Goal: Information Seeking & Learning: Learn about a topic

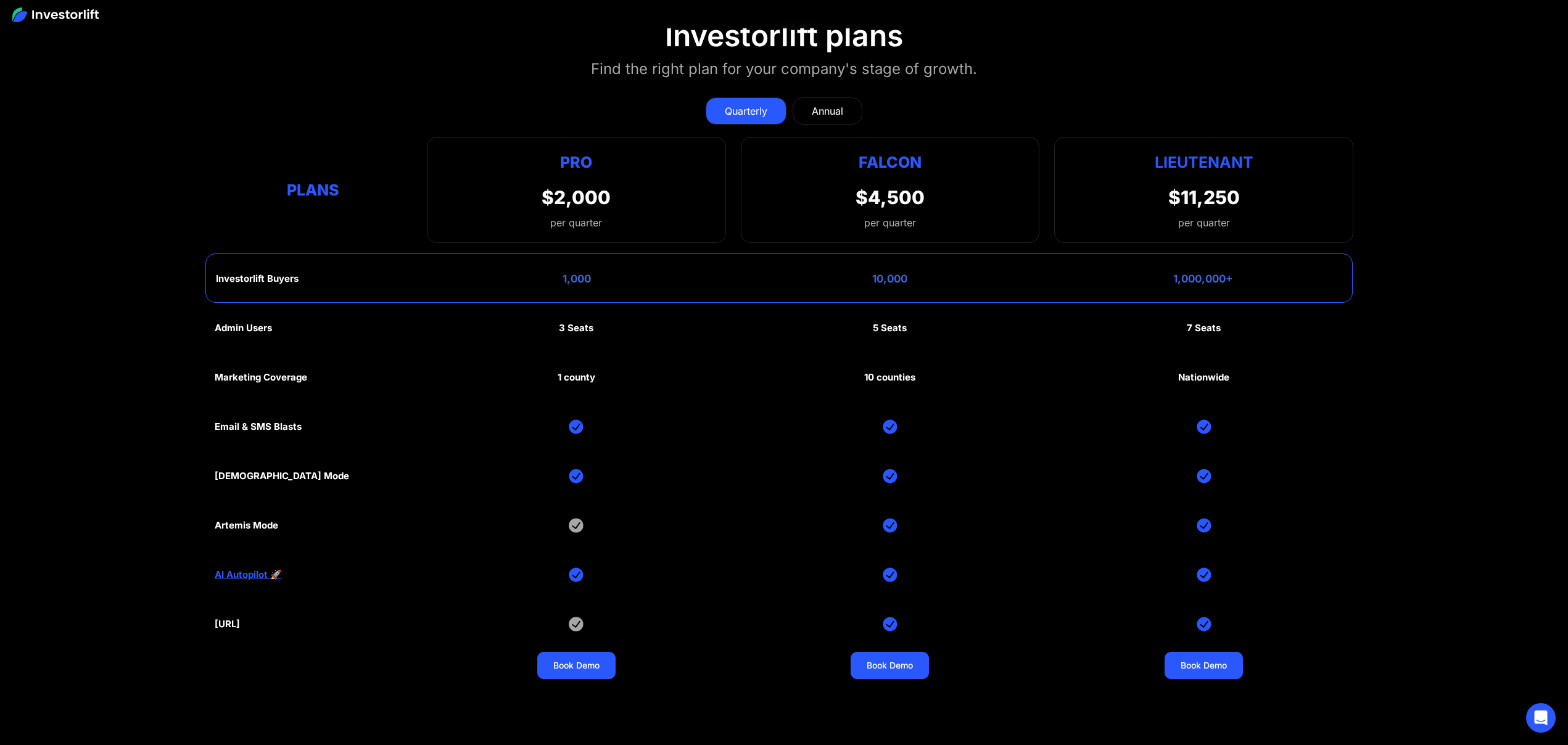
scroll to position [6302, 0]
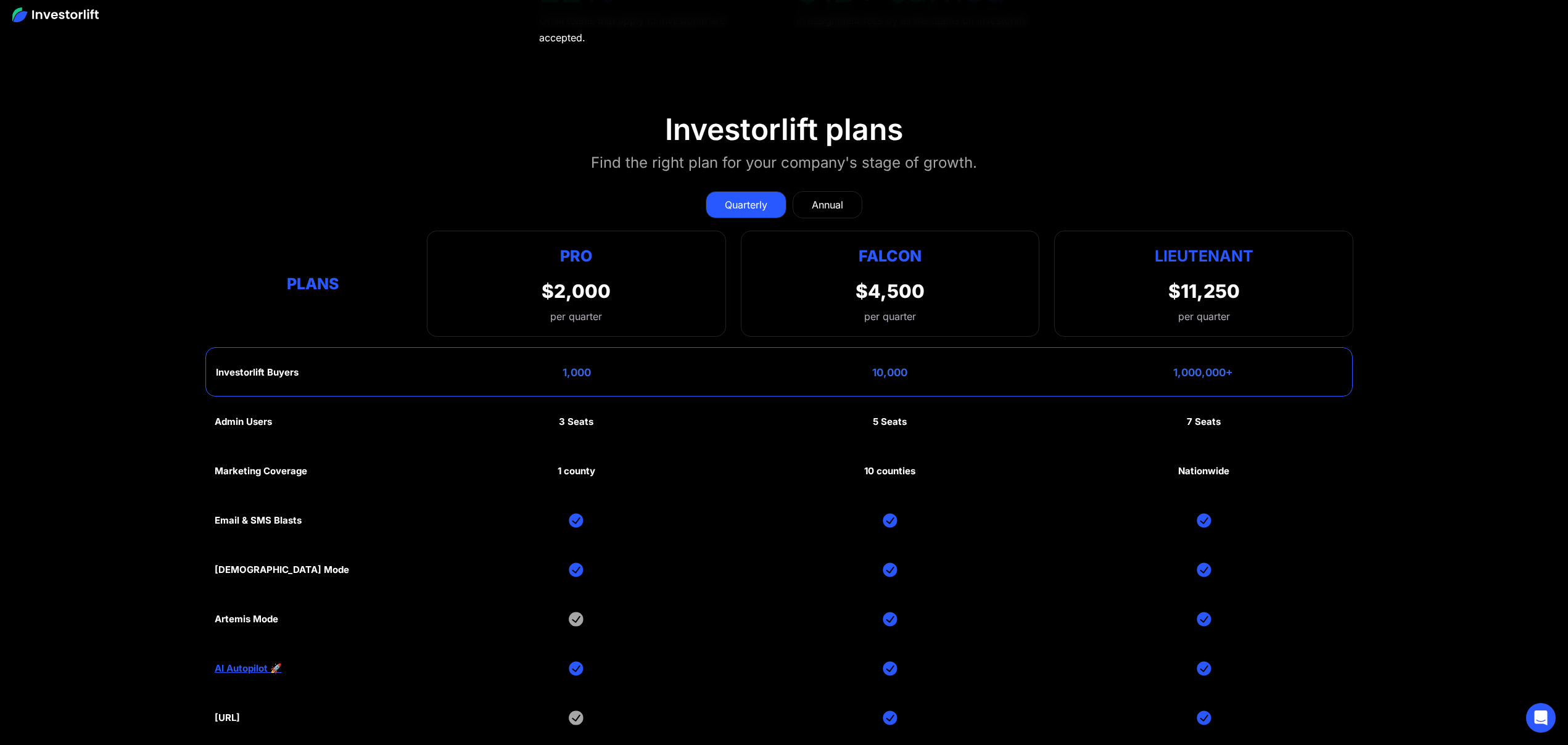
click at [832, 199] on div "Annual" at bounding box center [828, 204] width 32 height 15
click at [757, 197] on div "Quarterly" at bounding box center [746, 204] width 43 height 15
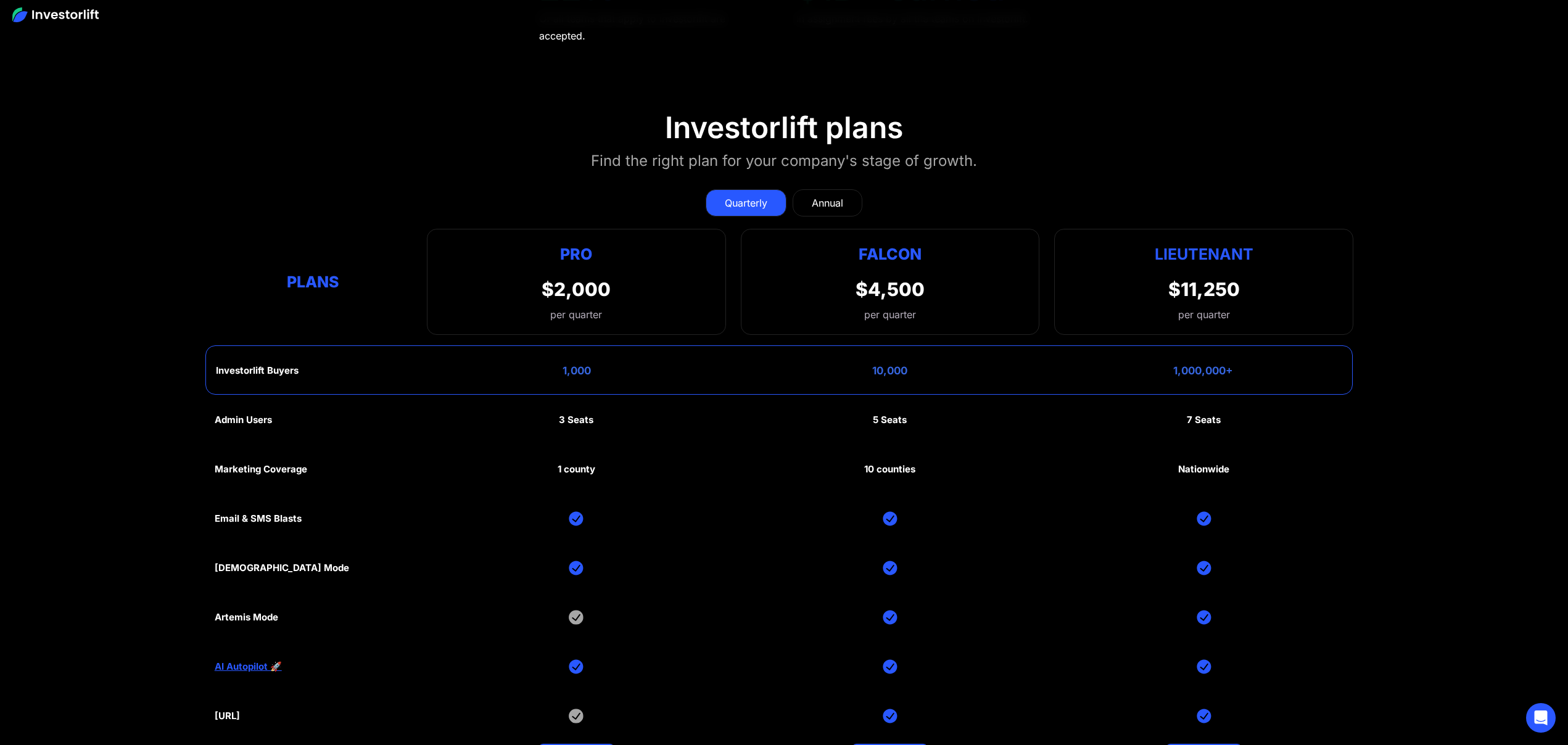
scroll to position [6393, 0]
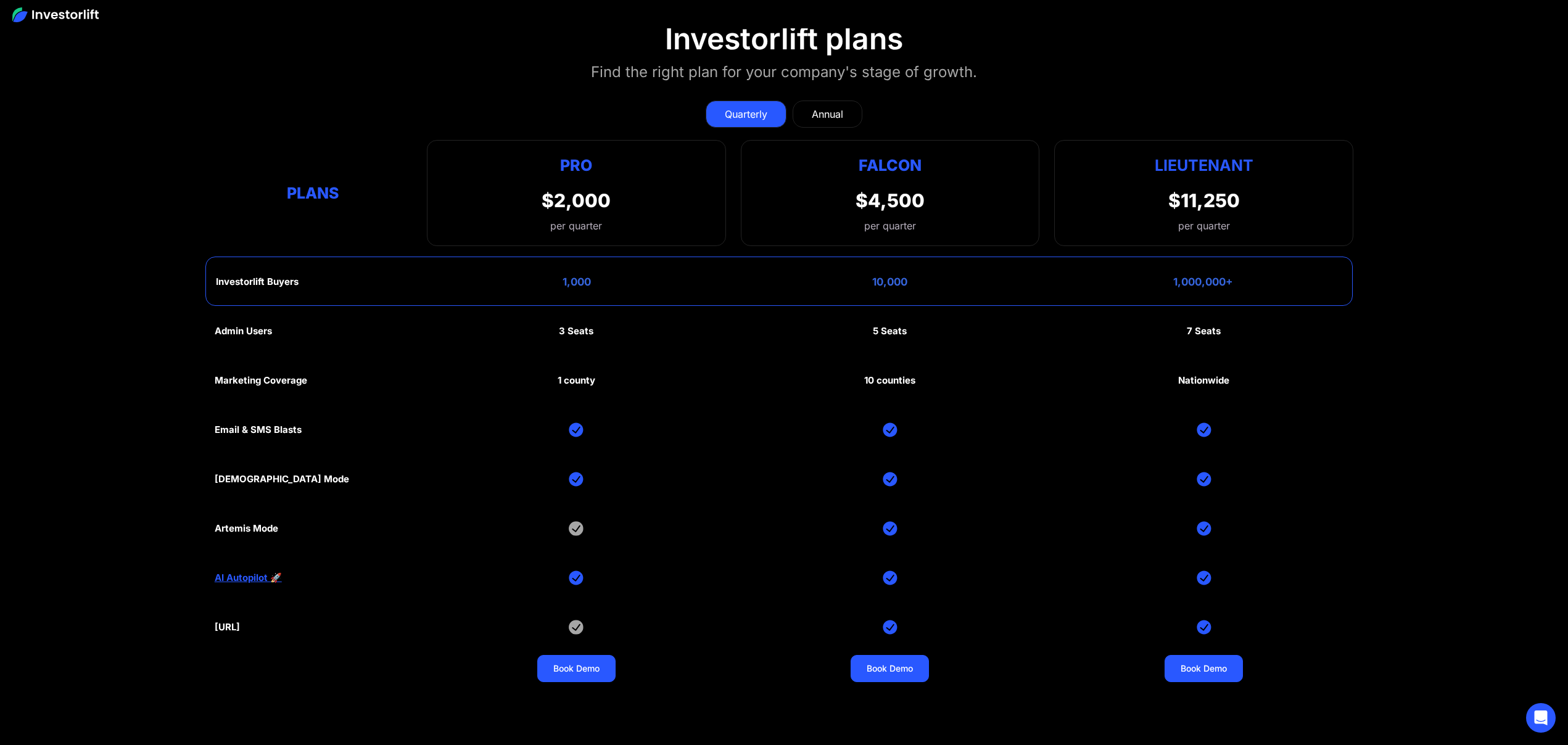
click at [246, 573] on link "AI Autopilot 🚀" at bounding box center [248, 578] width 67 height 11
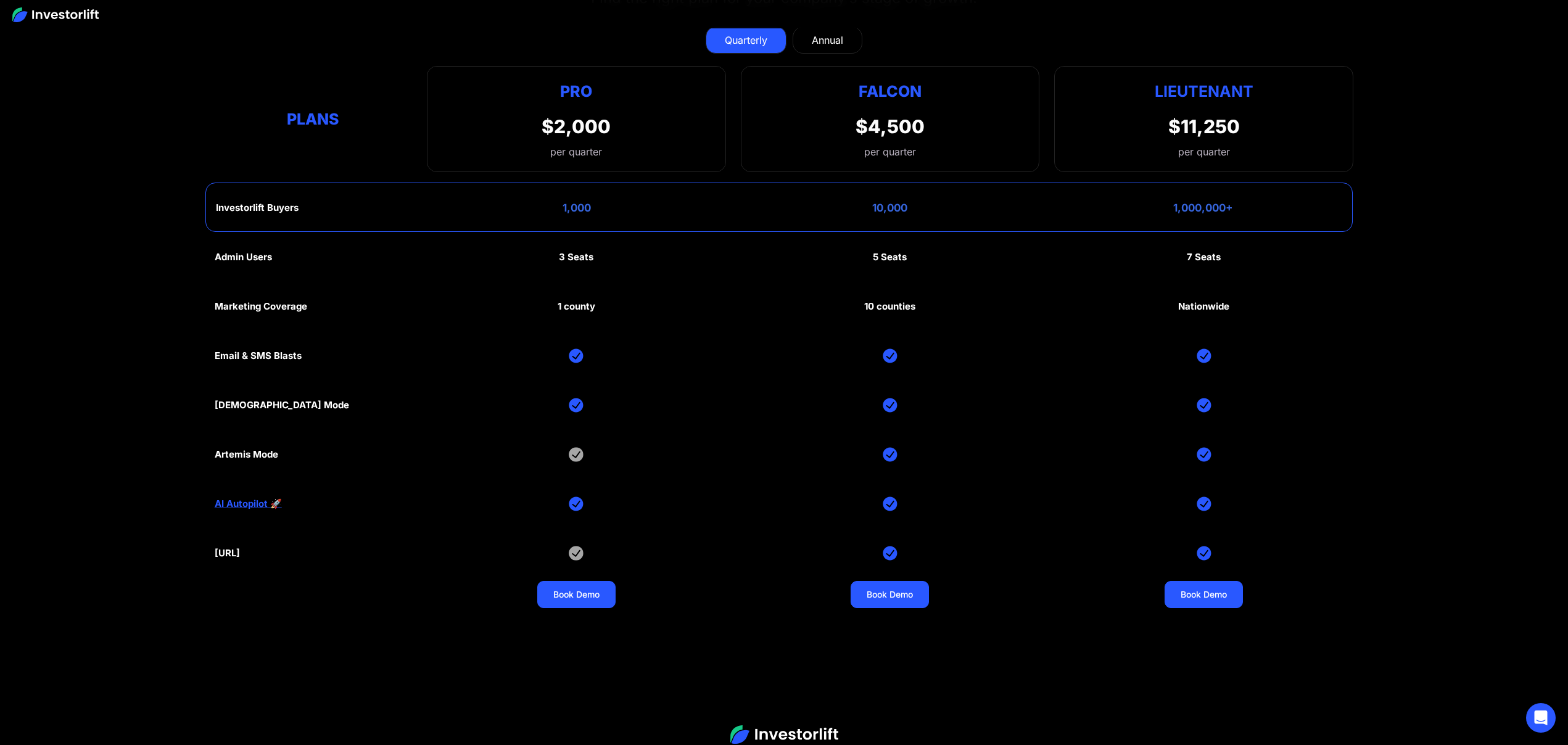
scroll to position [6544, 0]
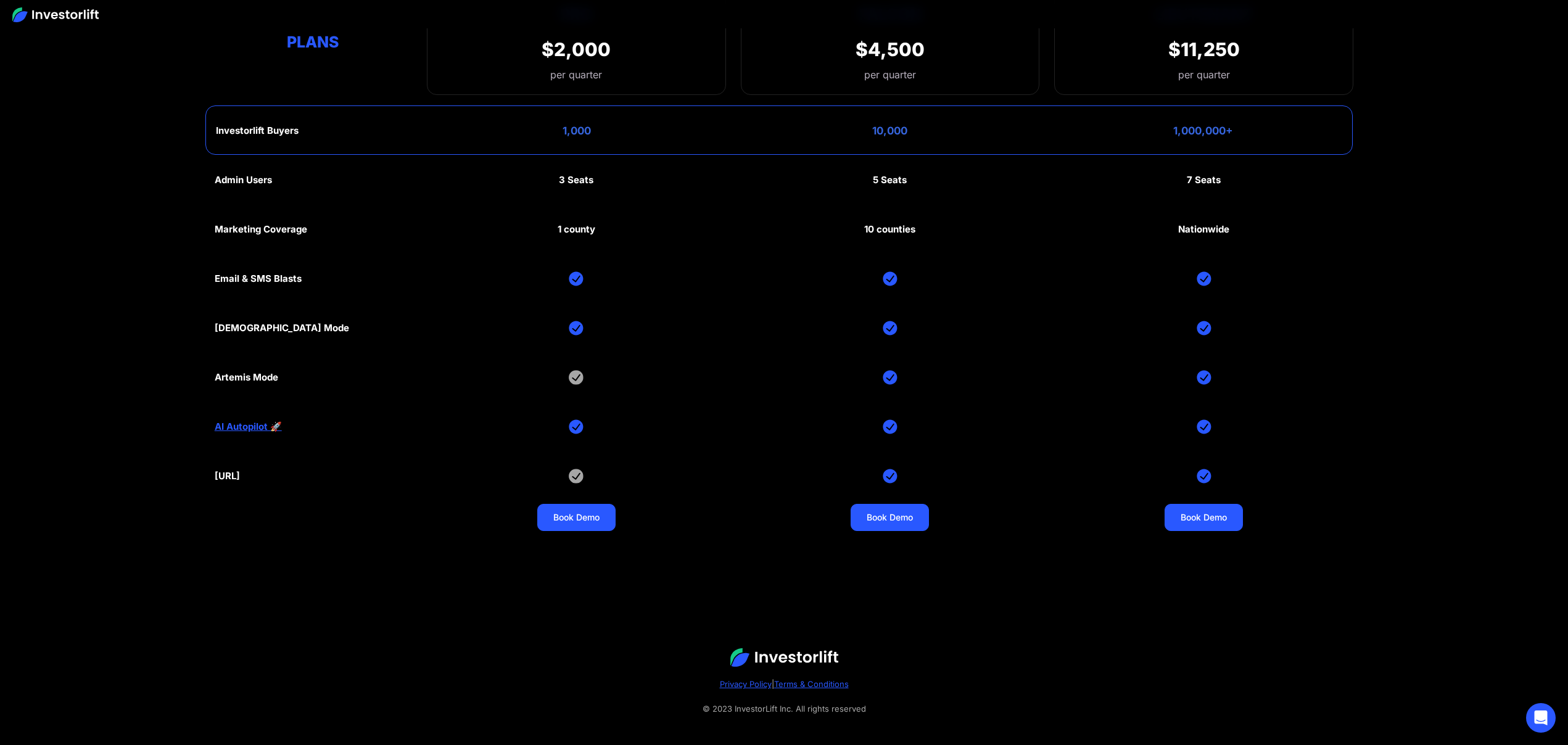
click at [234, 421] on link "AI Autopilot 🚀" at bounding box center [248, 426] width 67 height 11
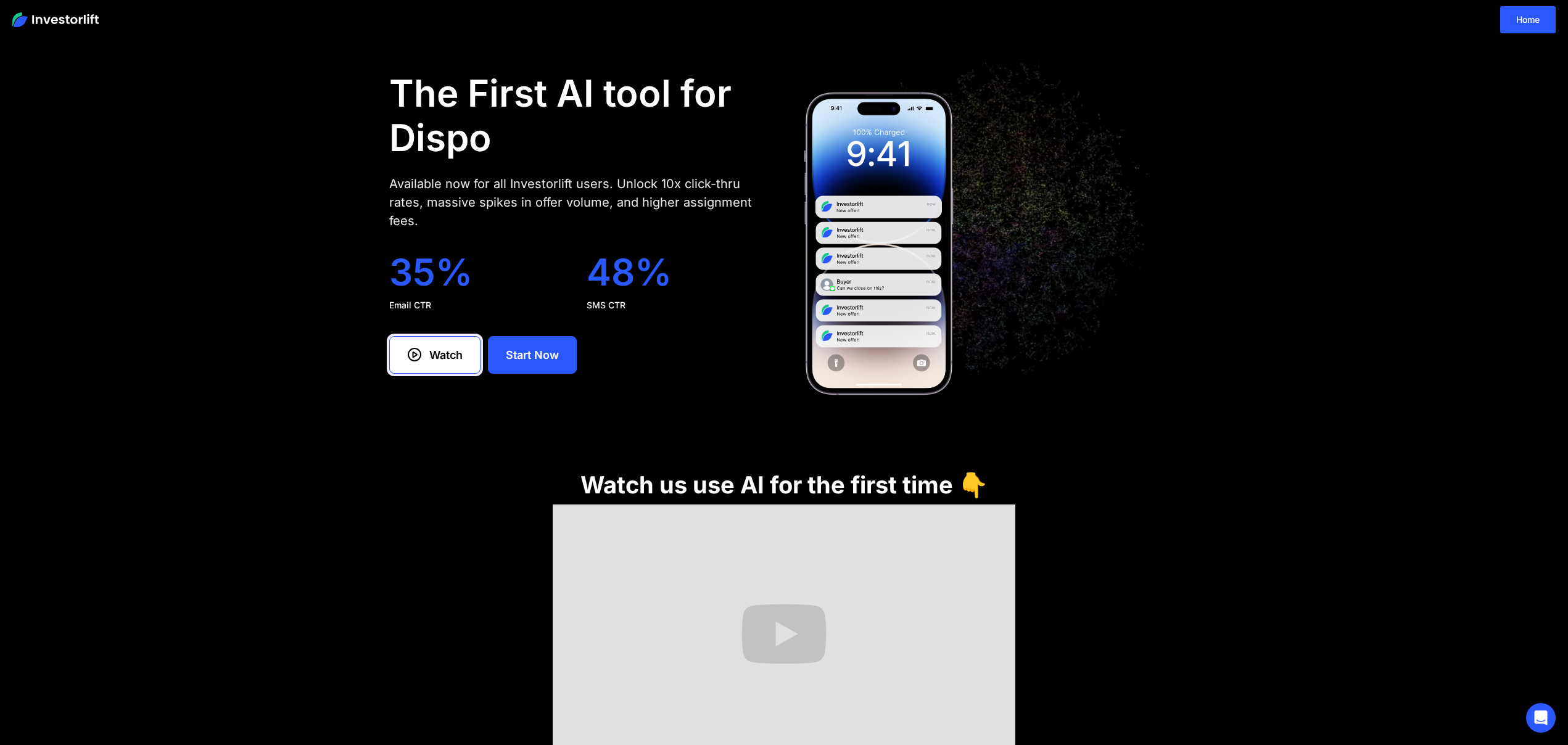
click at [425, 354] on link "Watch" at bounding box center [435, 355] width 91 height 38
click at [1524, 16] on link "Home" at bounding box center [1528, 20] width 56 height 27
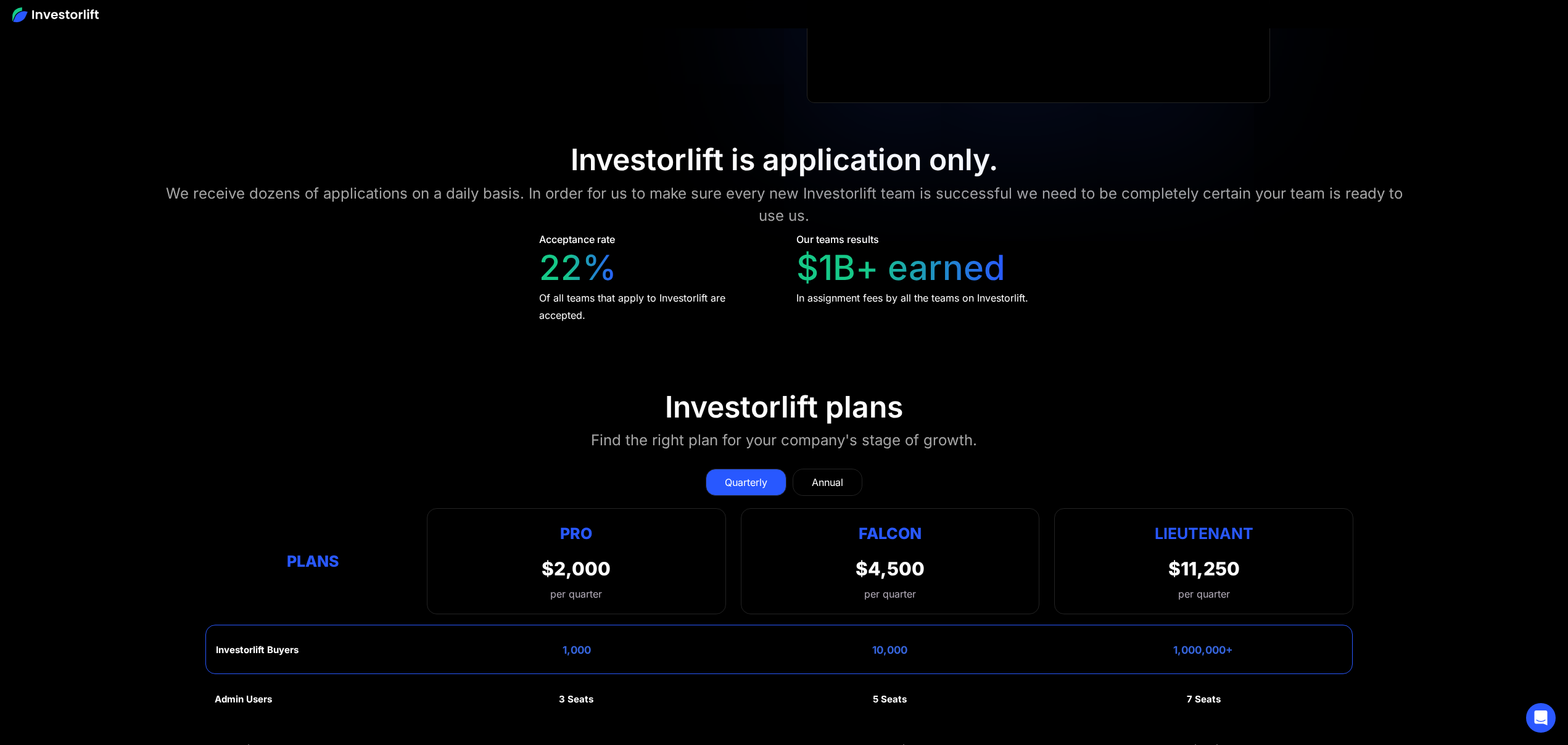
scroll to position [6414, 0]
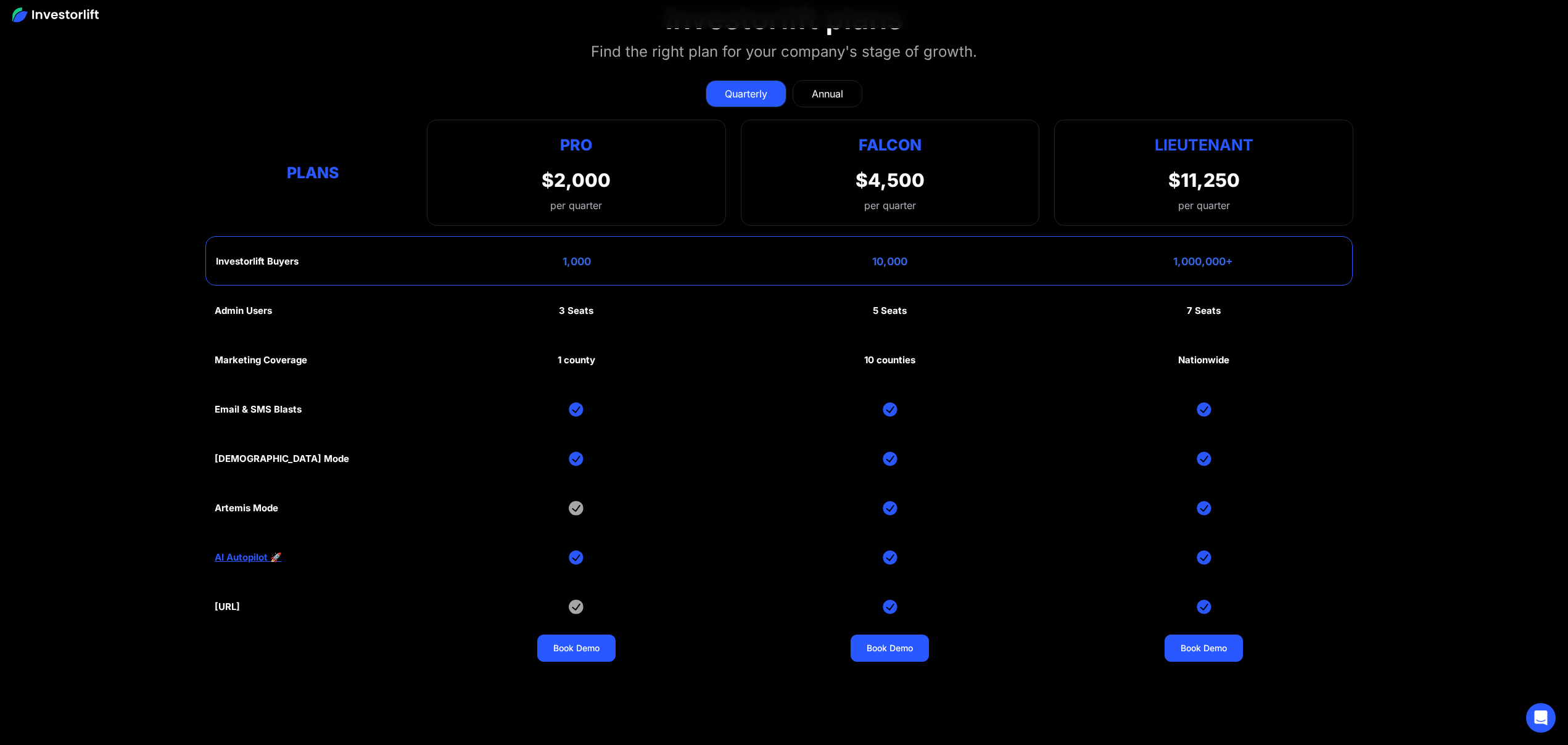
click at [823, 87] on div "Annual" at bounding box center [828, 93] width 32 height 15
click at [739, 87] on div "Quarterly" at bounding box center [746, 93] width 43 height 15
click at [837, 87] on div "Annual" at bounding box center [828, 93] width 32 height 15
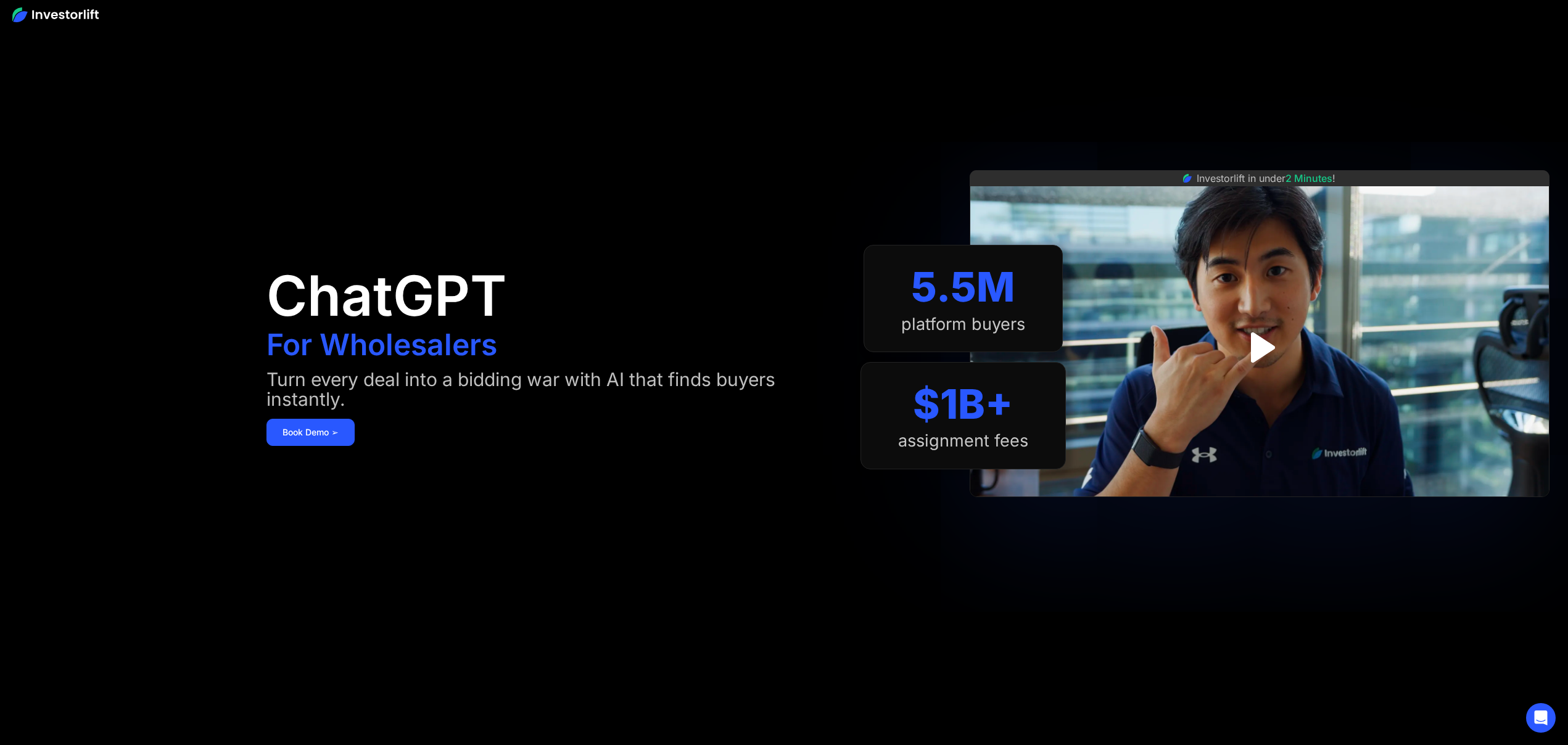
scroll to position [0, 0]
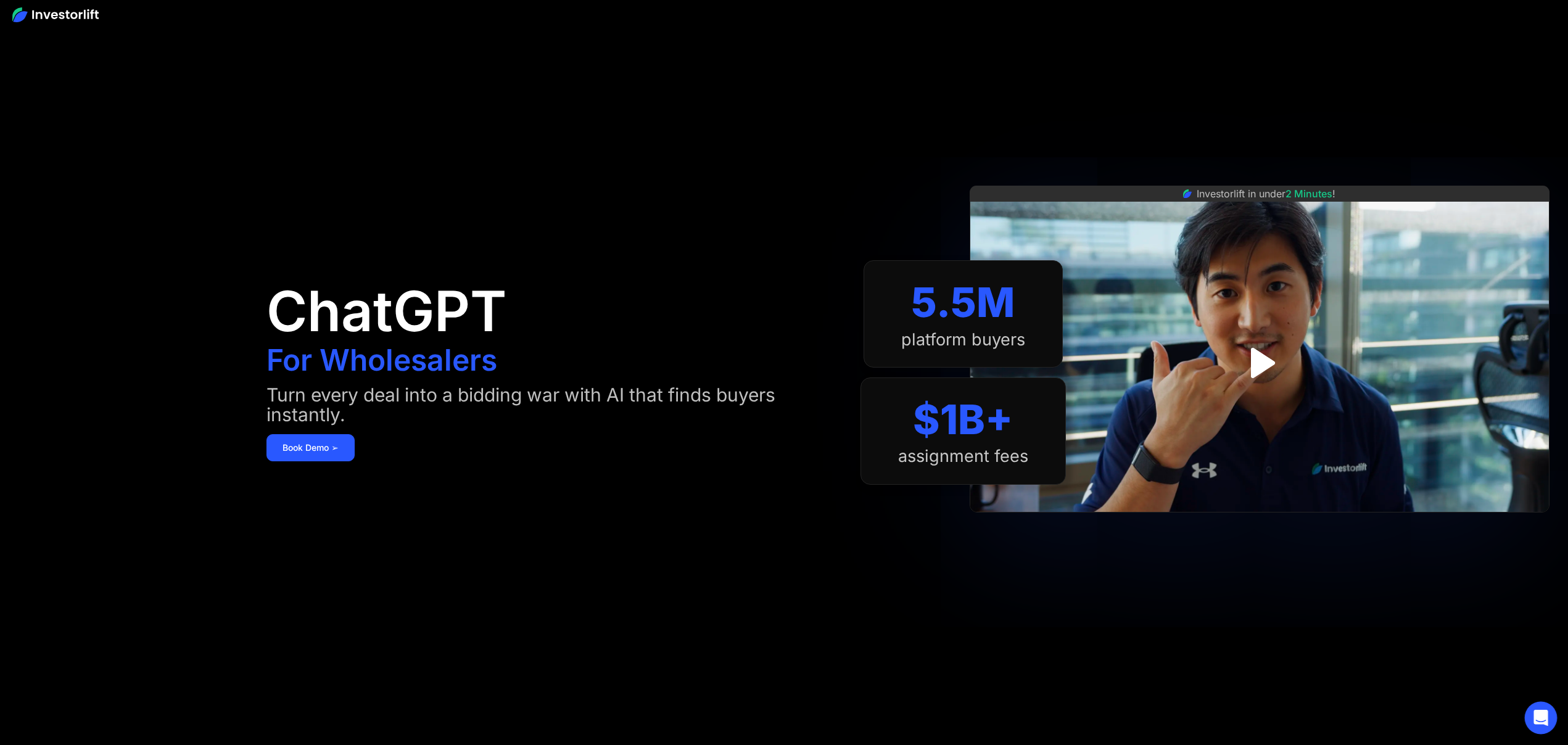
click at [1538, 714] on icon "Open Intercom Messenger" at bounding box center [1541, 718] width 15 height 16
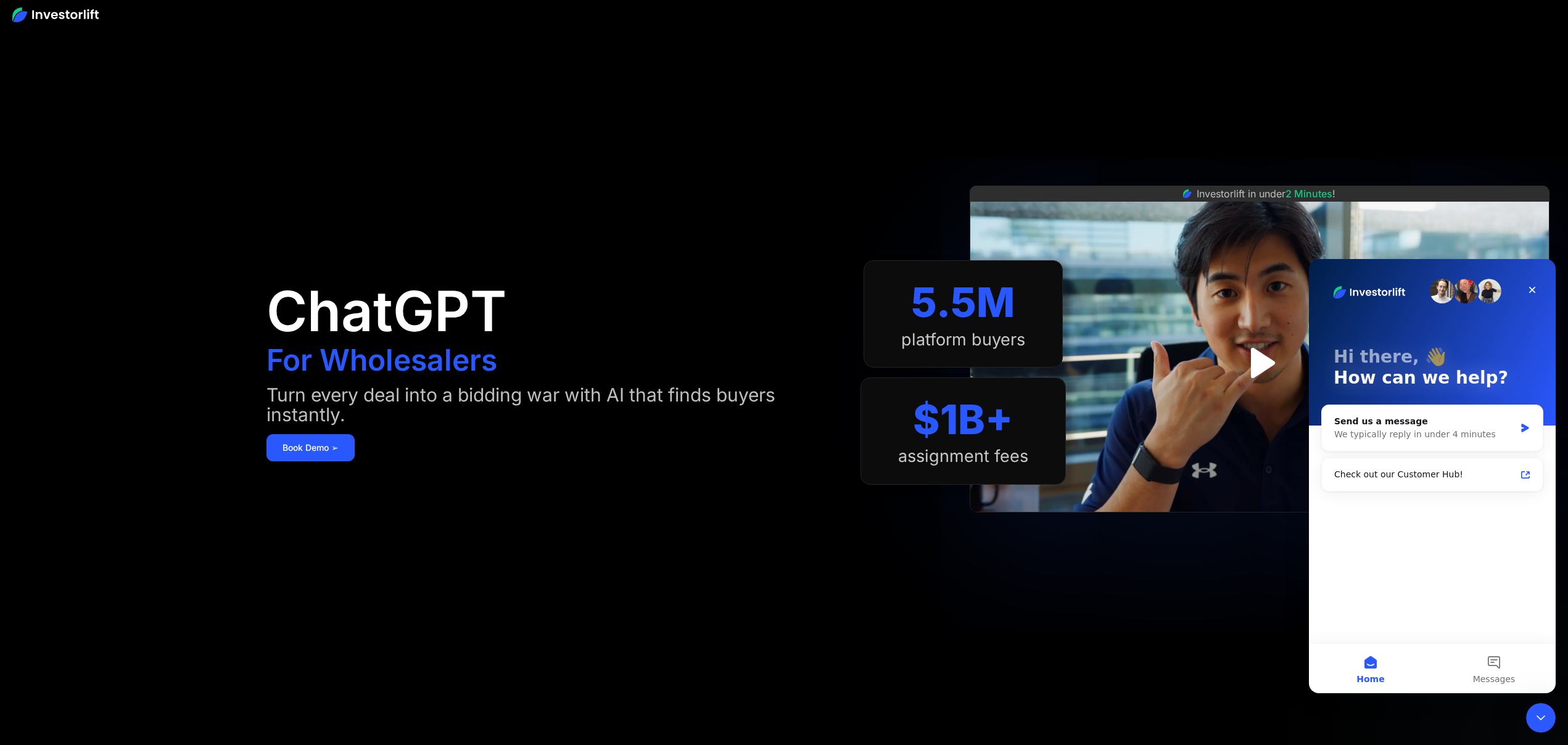
click at [1235, 646] on div "Investorlift in under 2 Minutes !" at bounding box center [1260, 372] width 580 height 745
click at [1542, 718] on icon "Close Intercom Messenger" at bounding box center [1539, 715] width 15 height 15
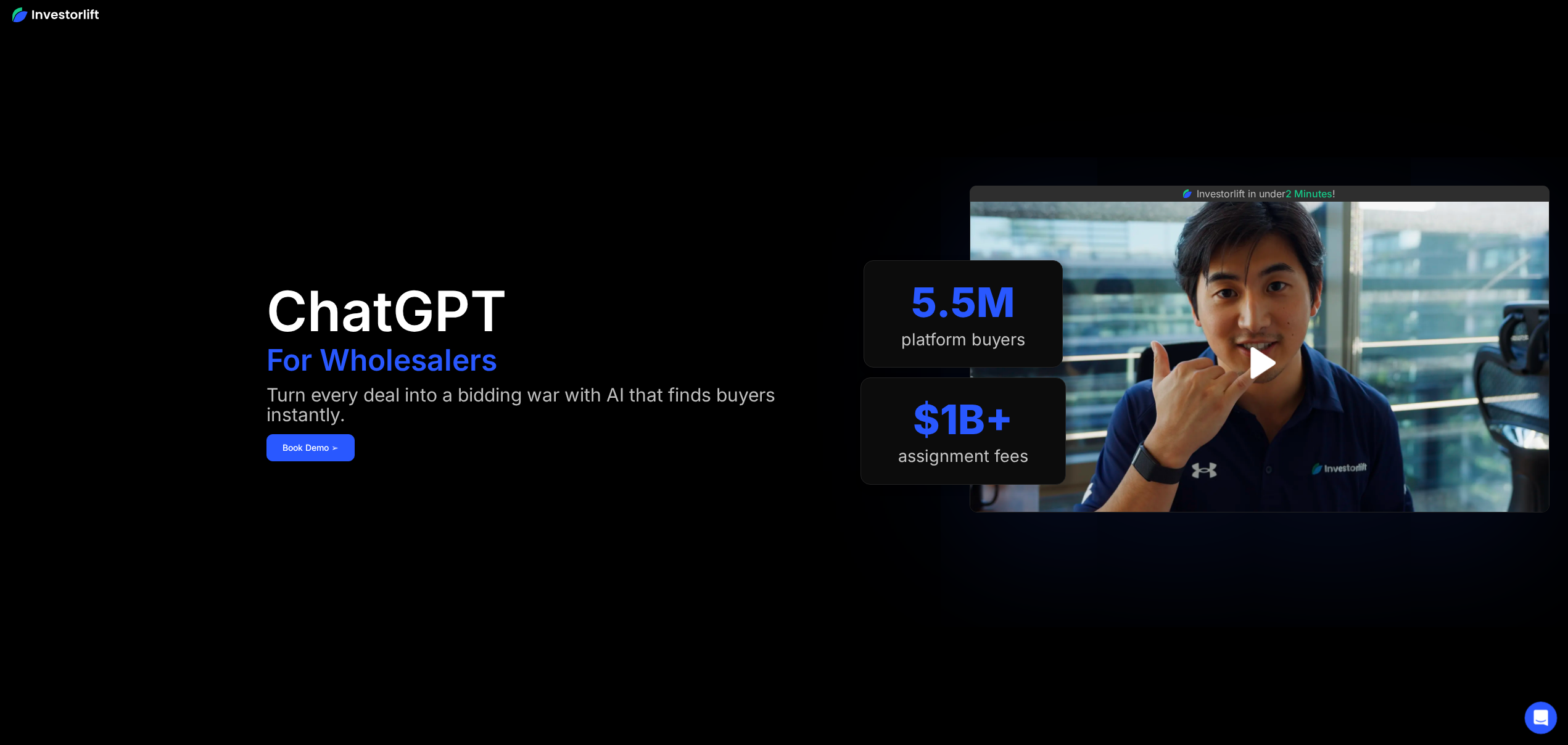
click at [1542, 718] on icon "Open Intercom Messenger" at bounding box center [1540, 717] width 21 height 21
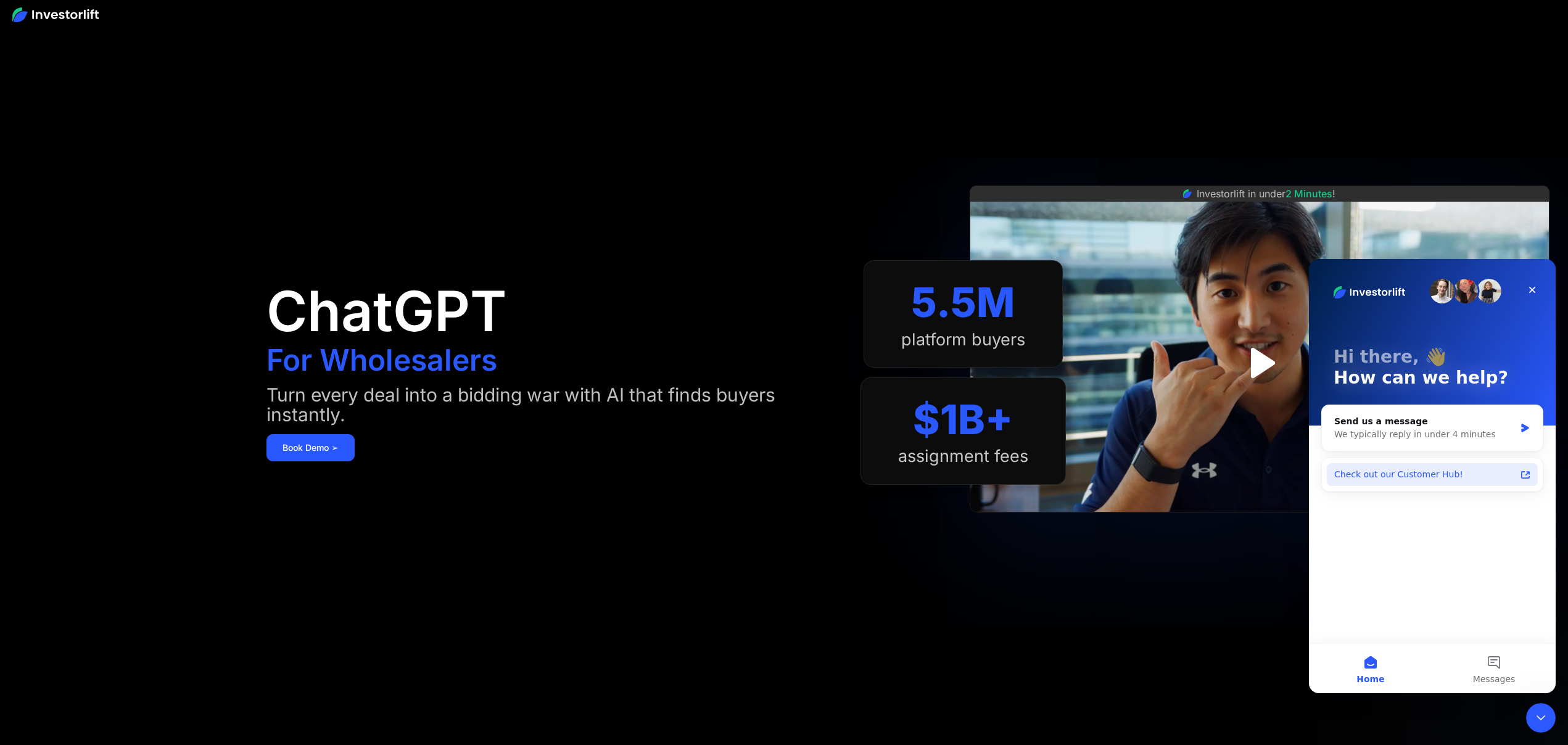
click at [1456, 474] on div "Check out our Customer Hub!" at bounding box center [1425, 474] width 181 height 13
click at [1532, 289] on icon "Close" at bounding box center [1533, 290] width 7 height 7
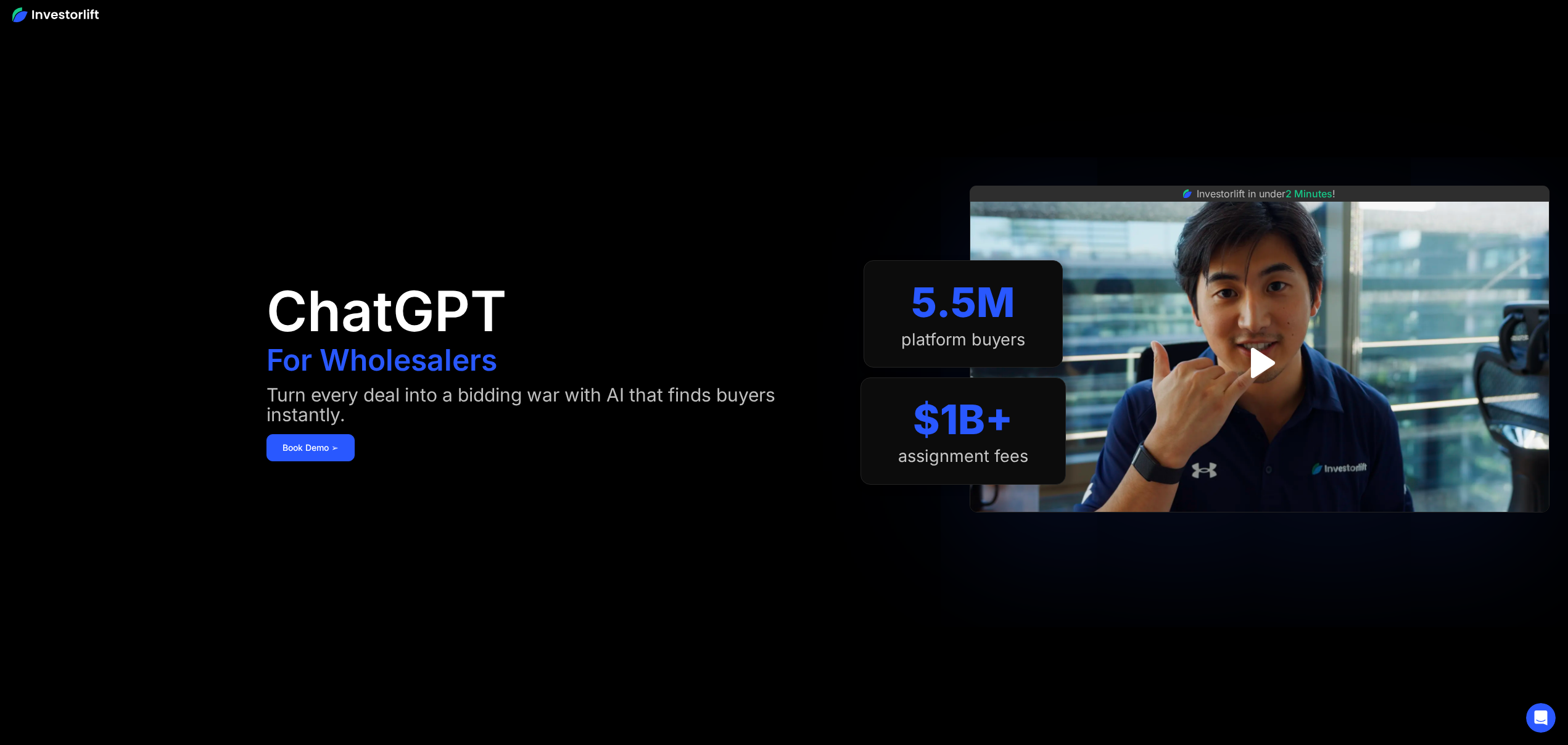
click at [75, 15] on img at bounding box center [55, 15] width 87 height 15
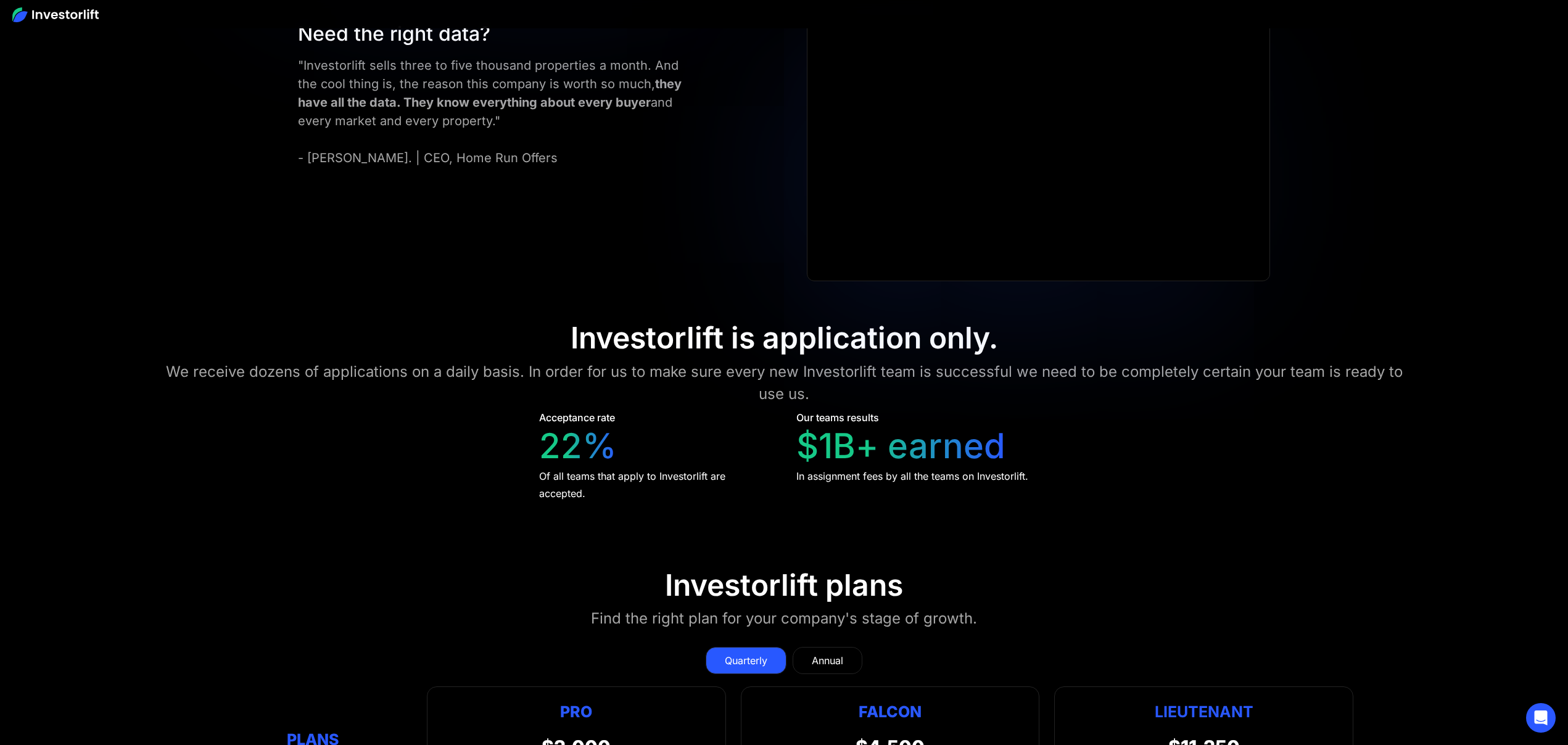
scroll to position [6053, 0]
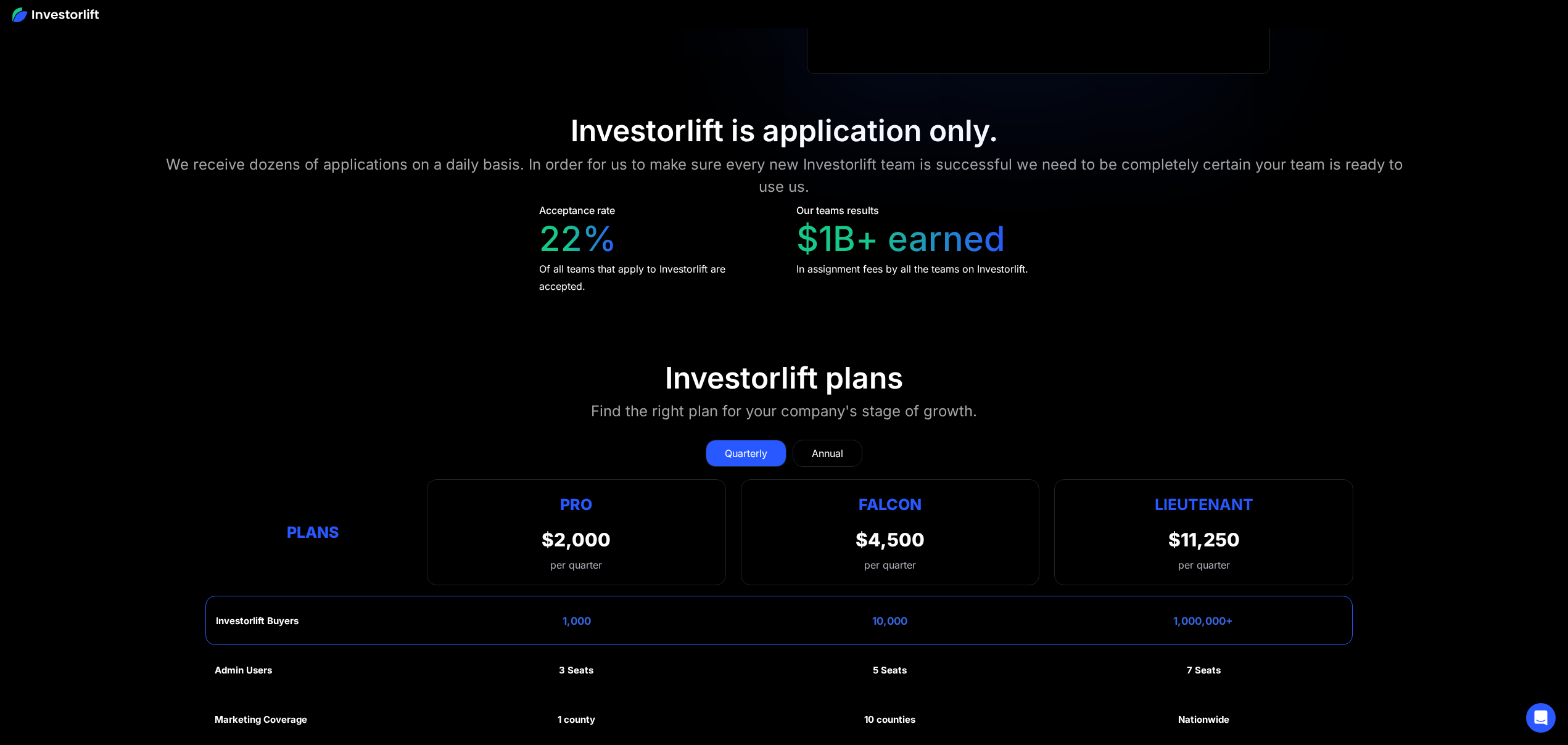
click at [832, 446] on div "Annual" at bounding box center [828, 453] width 32 height 15
click at [762, 446] on div "Quarterly" at bounding box center [746, 453] width 43 height 15
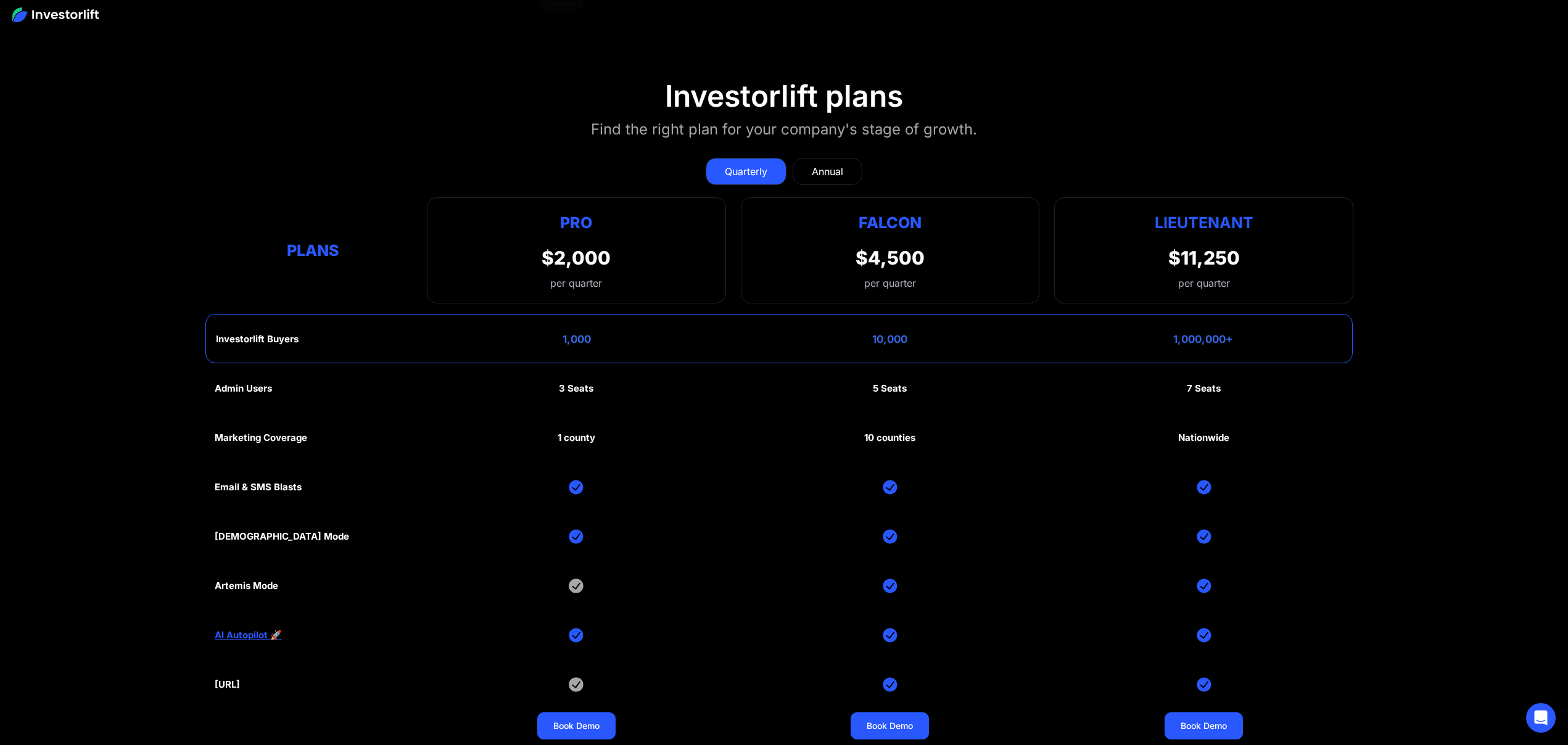
scroll to position [6488, 0]
